Goal: Transaction & Acquisition: Book appointment/travel/reservation

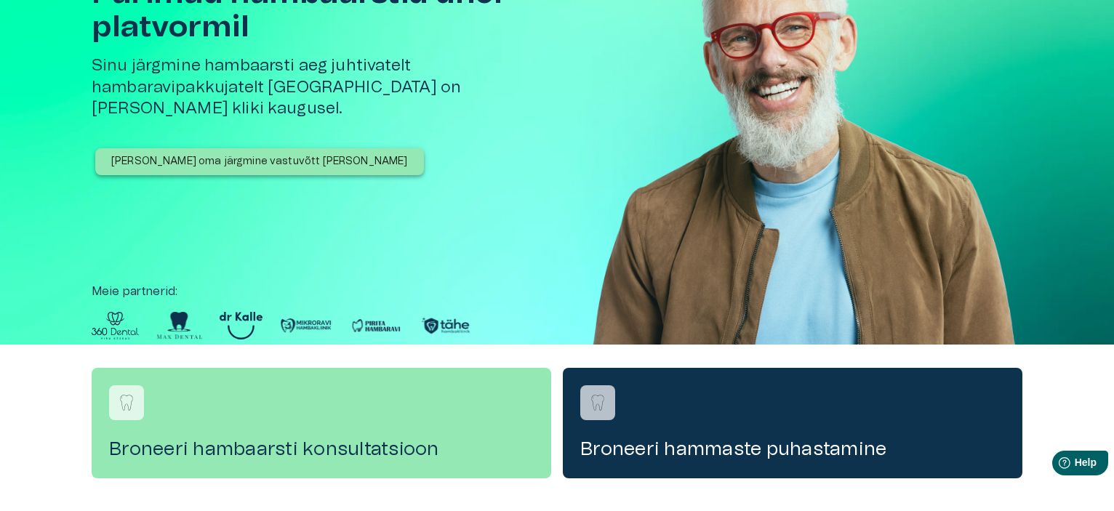
scroll to position [116, 0]
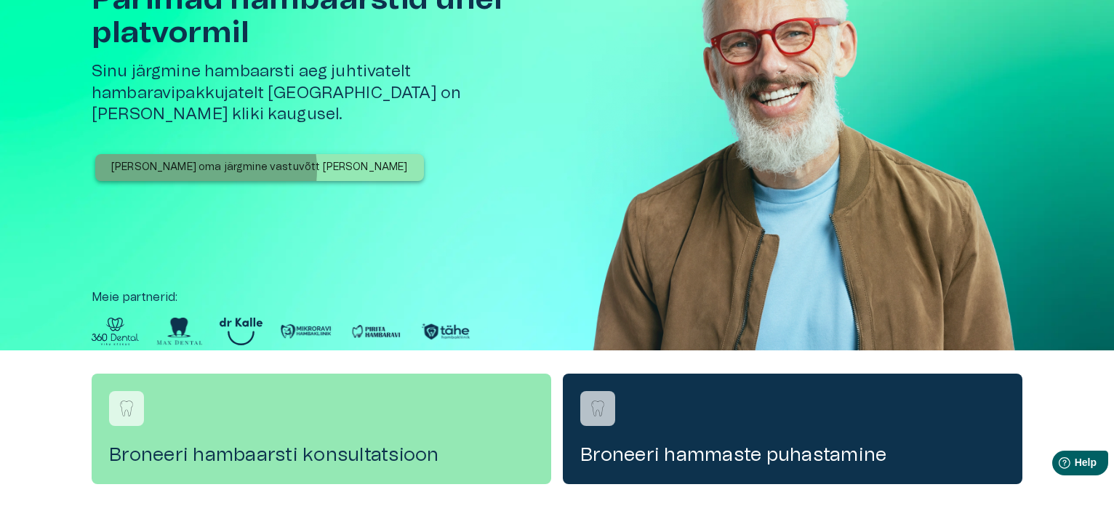
click at [200, 160] on p "[PERSON_NAME] oma järgmine vastuvõtt [PERSON_NAME]" at bounding box center [259, 167] width 297 height 15
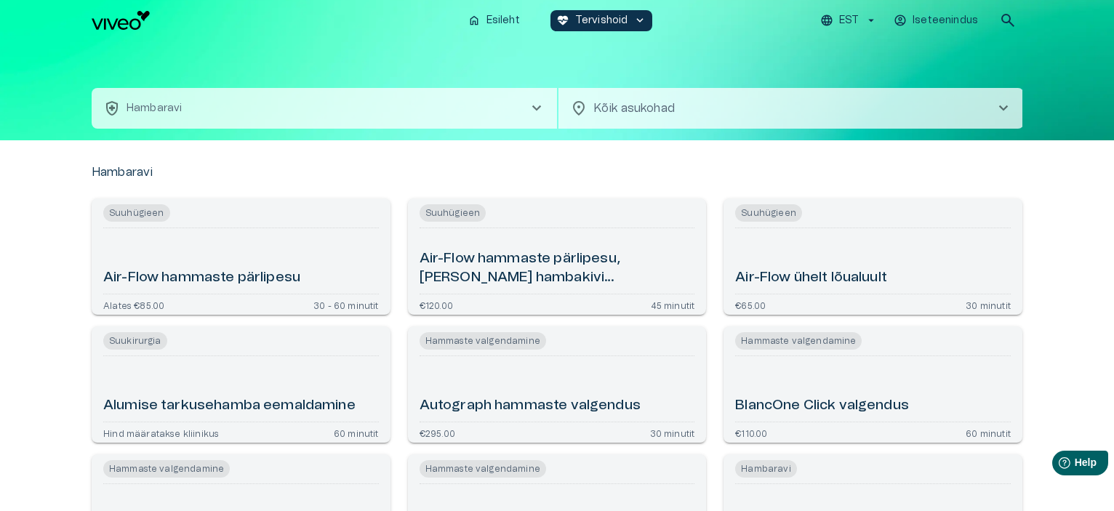
click at [1007, 108] on span "chevron_right" at bounding box center [1003, 108] width 17 height 17
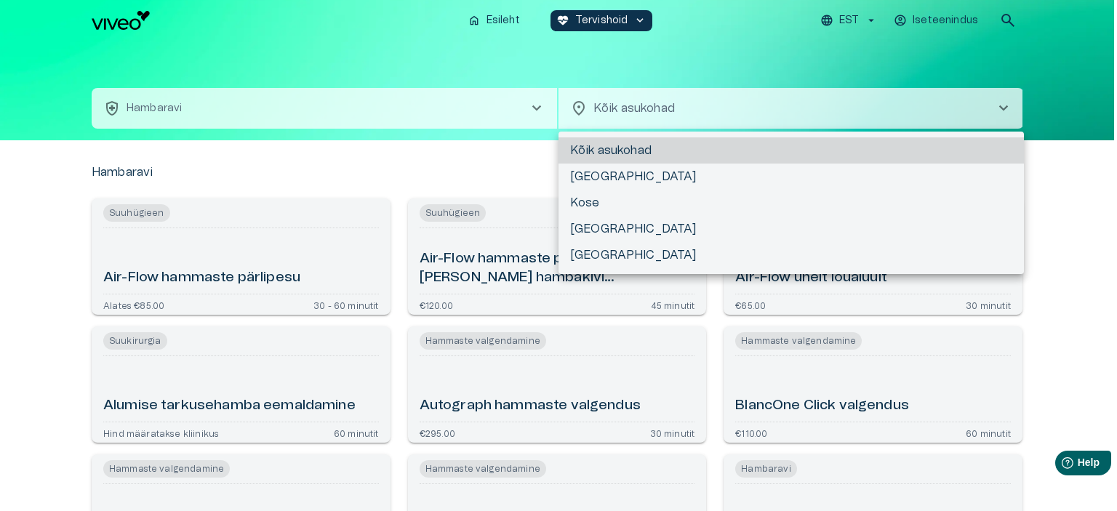
click at [733, 231] on li "[GEOGRAPHIC_DATA]" at bounding box center [792, 229] width 466 height 26
type input "**********"
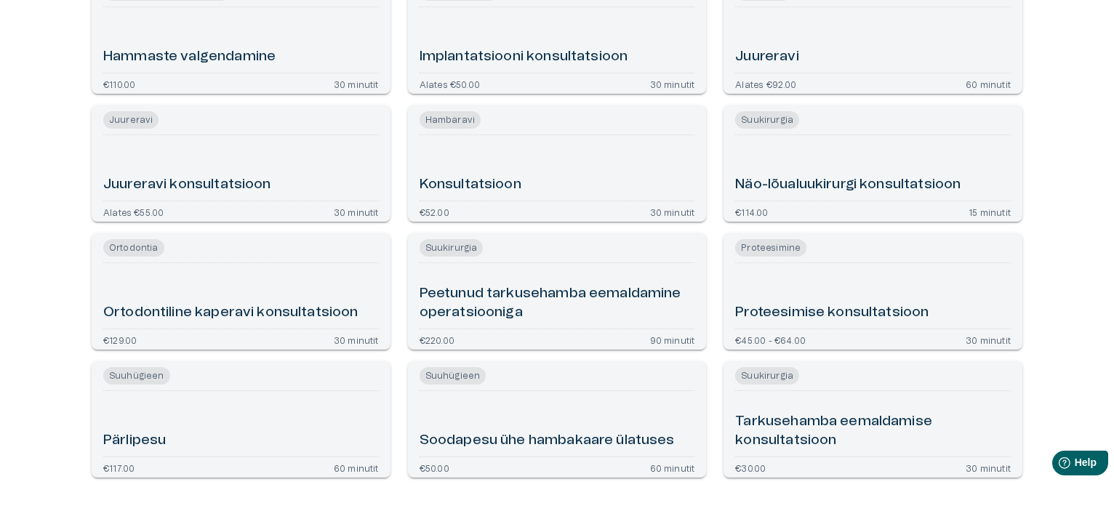
scroll to position [375, 0]
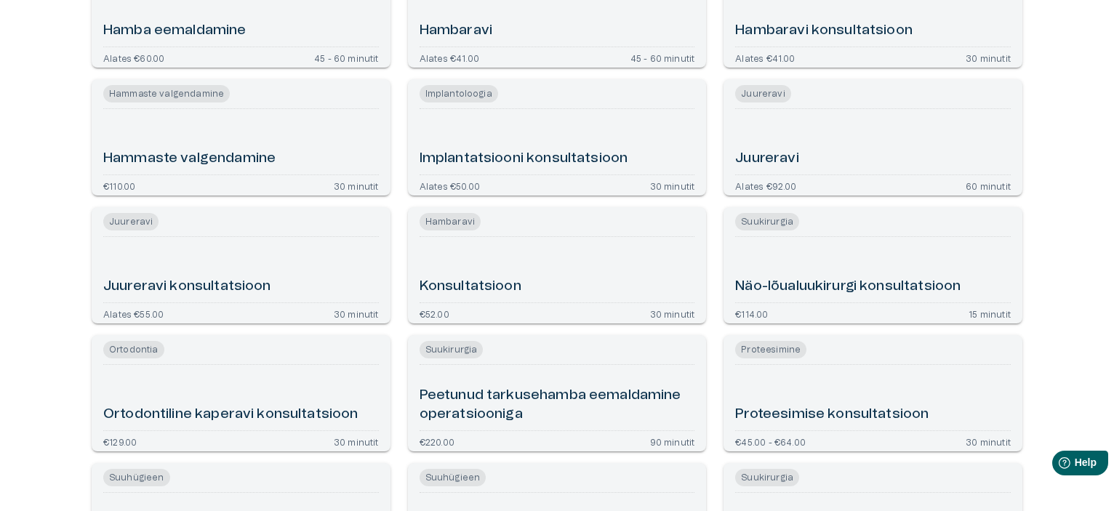
click at [891, 32] on h6 "Hambaravi konsultatsioon" at bounding box center [823, 31] width 177 height 20
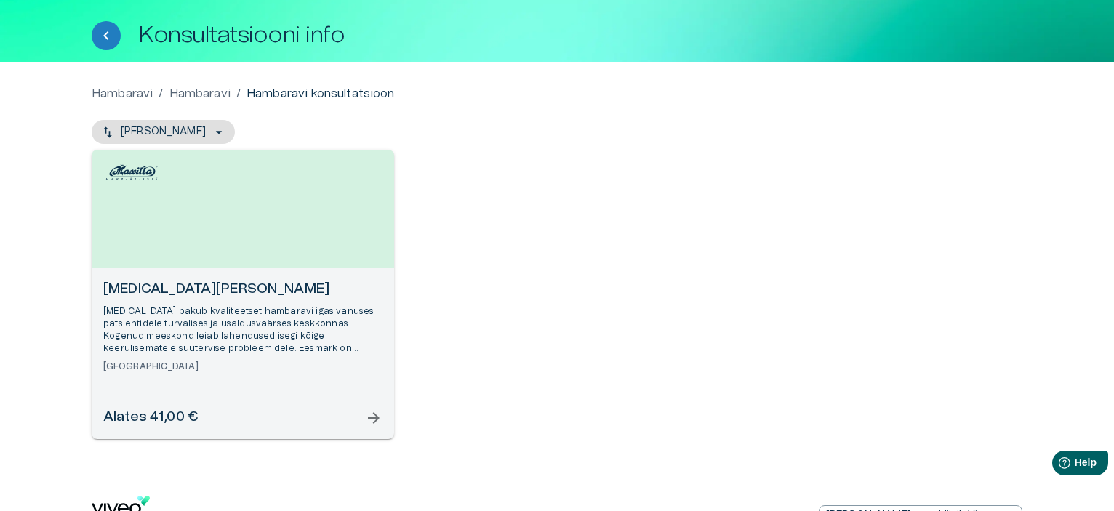
scroll to position [100, 0]
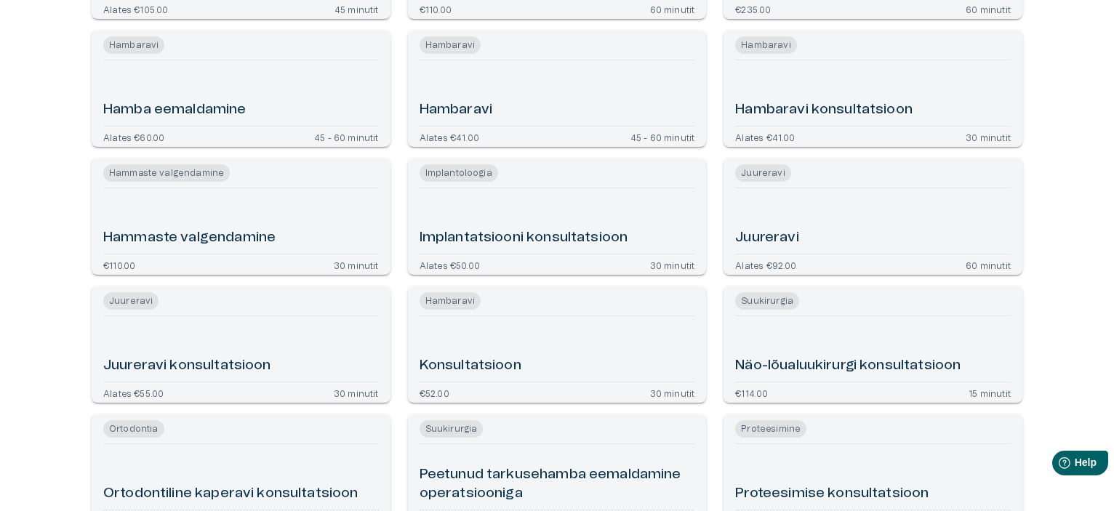
scroll to position [183, 0]
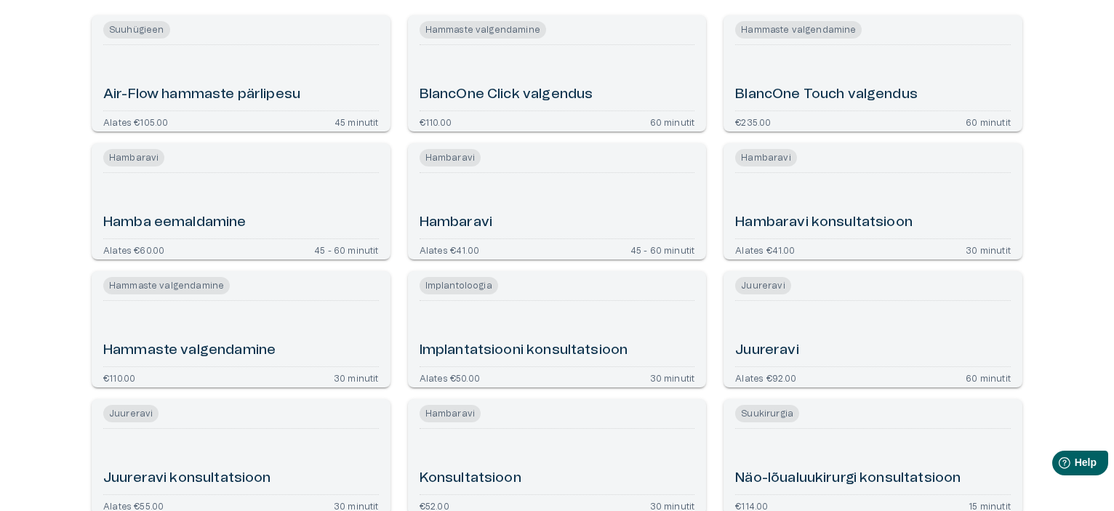
click at [468, 223] on h6 "Hambaravi" at bounding box center [456, 223] width 73 height 20
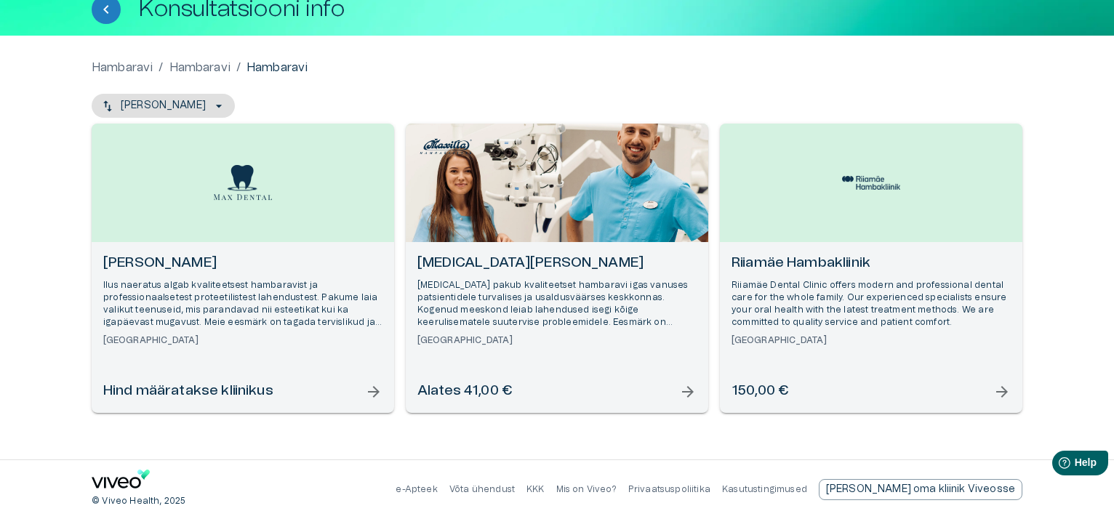
scroll to position [100, 0]
